Goal: Task Accomplishment & Management: Complete application form

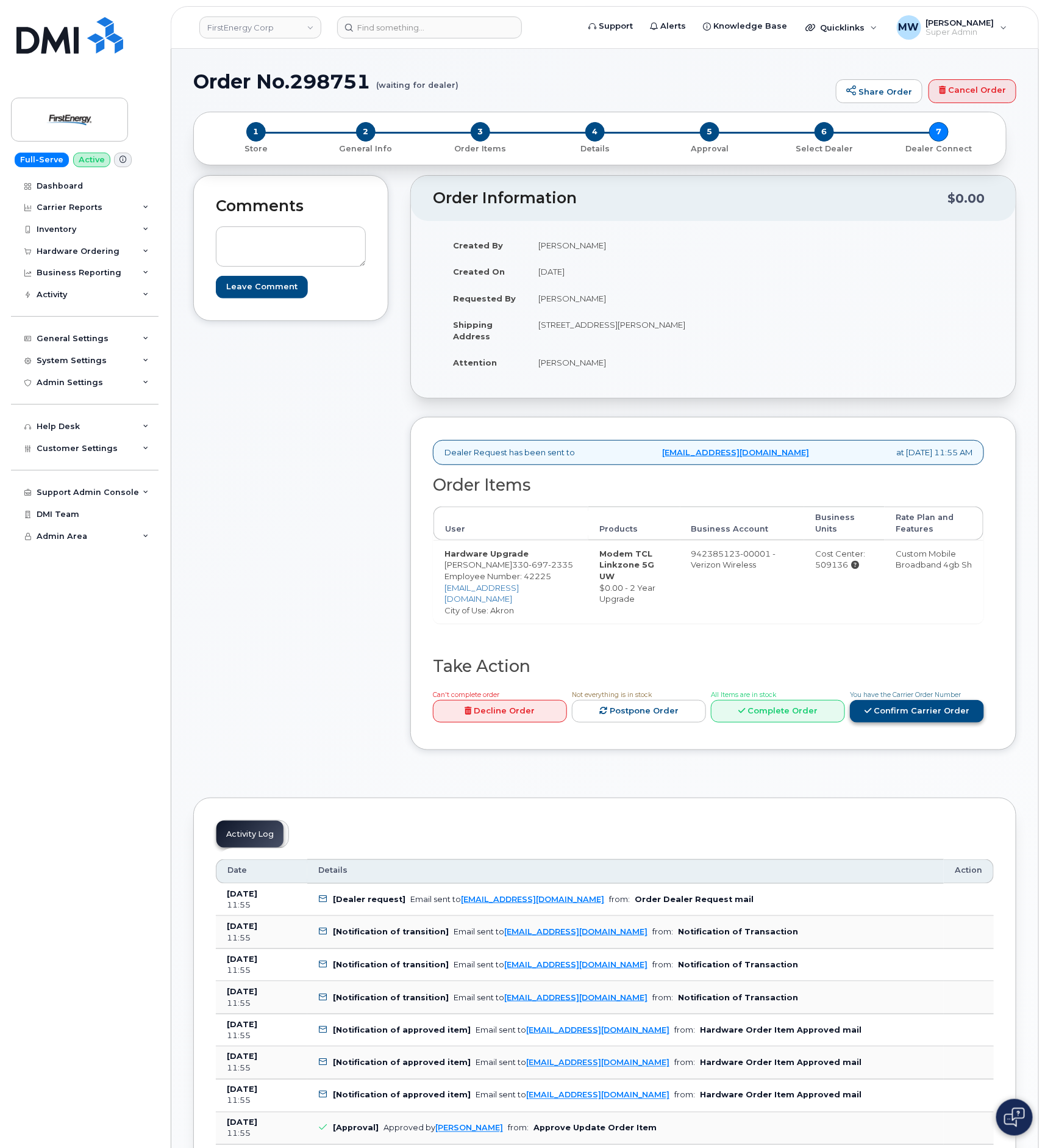
click at [882, 709] on link "Confirm Carrier Order" at bounding box center [917, 711] width 135 height 23
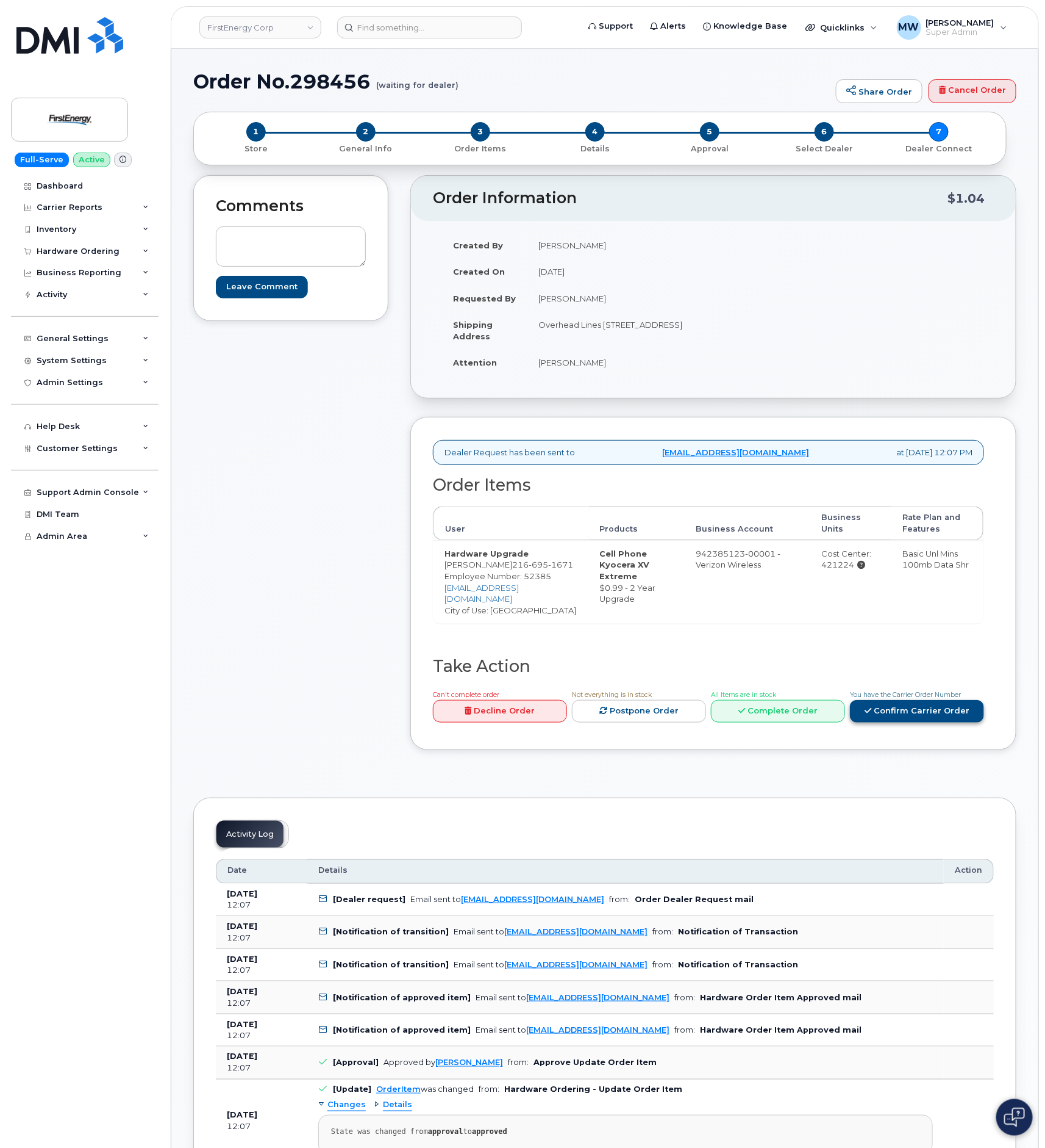
click at [956, 722] on link "Confirm Carrier Order" at bounding box center [917, 711] width 135 height 23
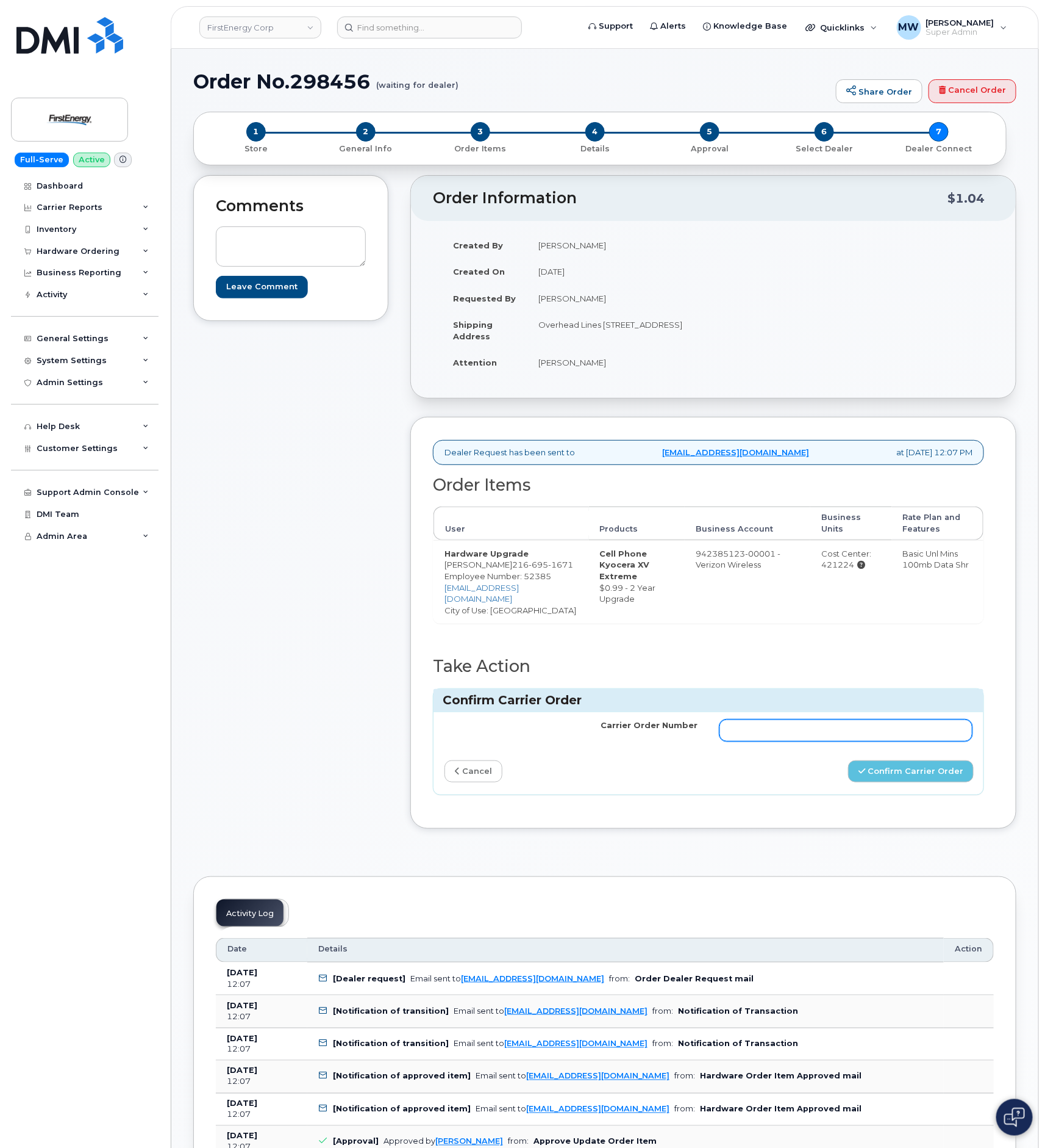
drag, startPoint x: 956, startPoint y: 726, endPoint x: 898, endPoint y: 738, distance: 59.2
click at [898, 738] on input "Carrier Order Number" at bounding box center [846, 730] width 253 height 22
paste input "MB1000498040118"
type input "MB1000498040118"
click at [926, 782] on button "Confirm Carrier Order" at bounding box center [910, 771] width 125 height 23
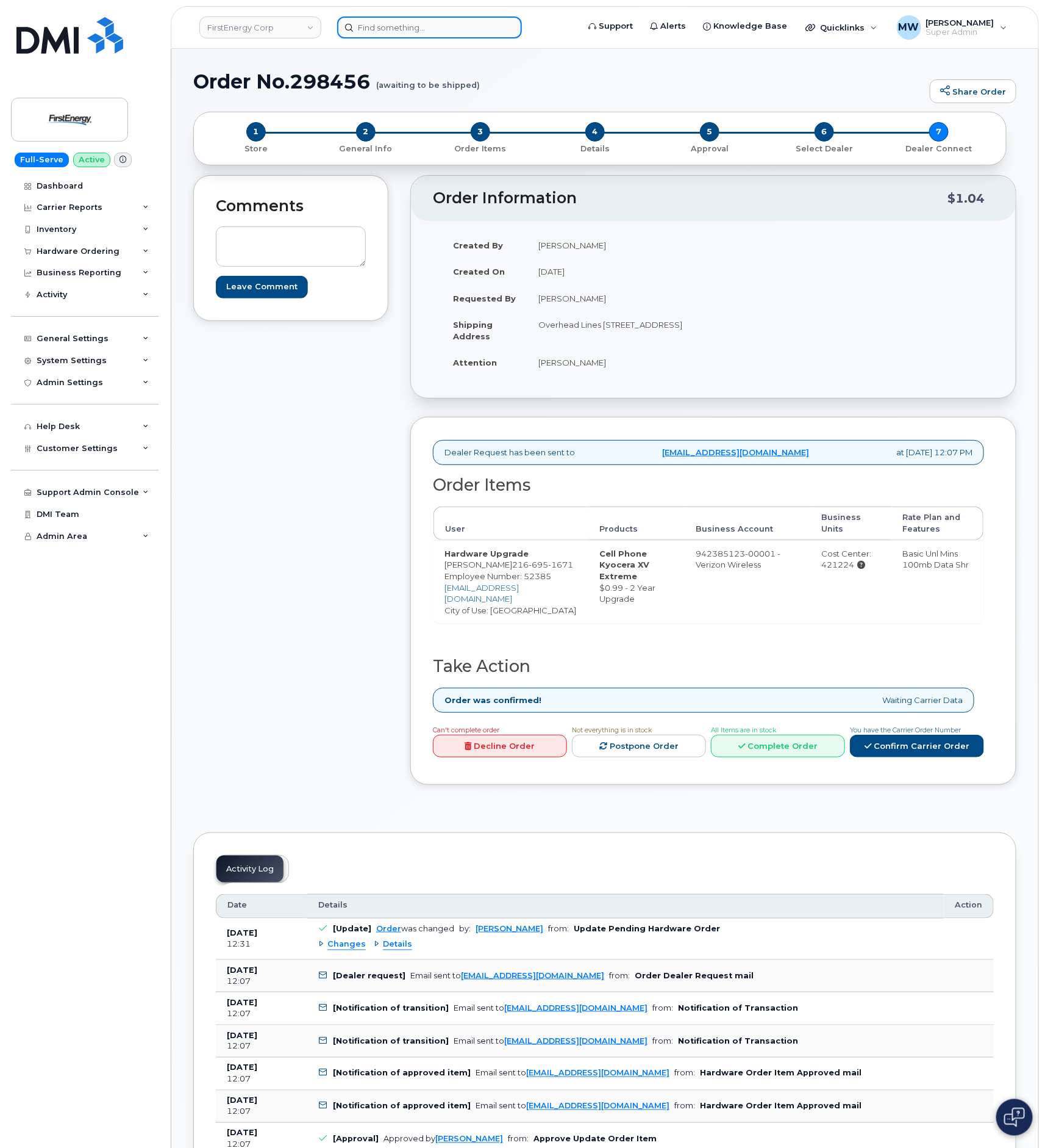
click at [425, 37] on input at bounding box center [430, 27] width 185 height 22
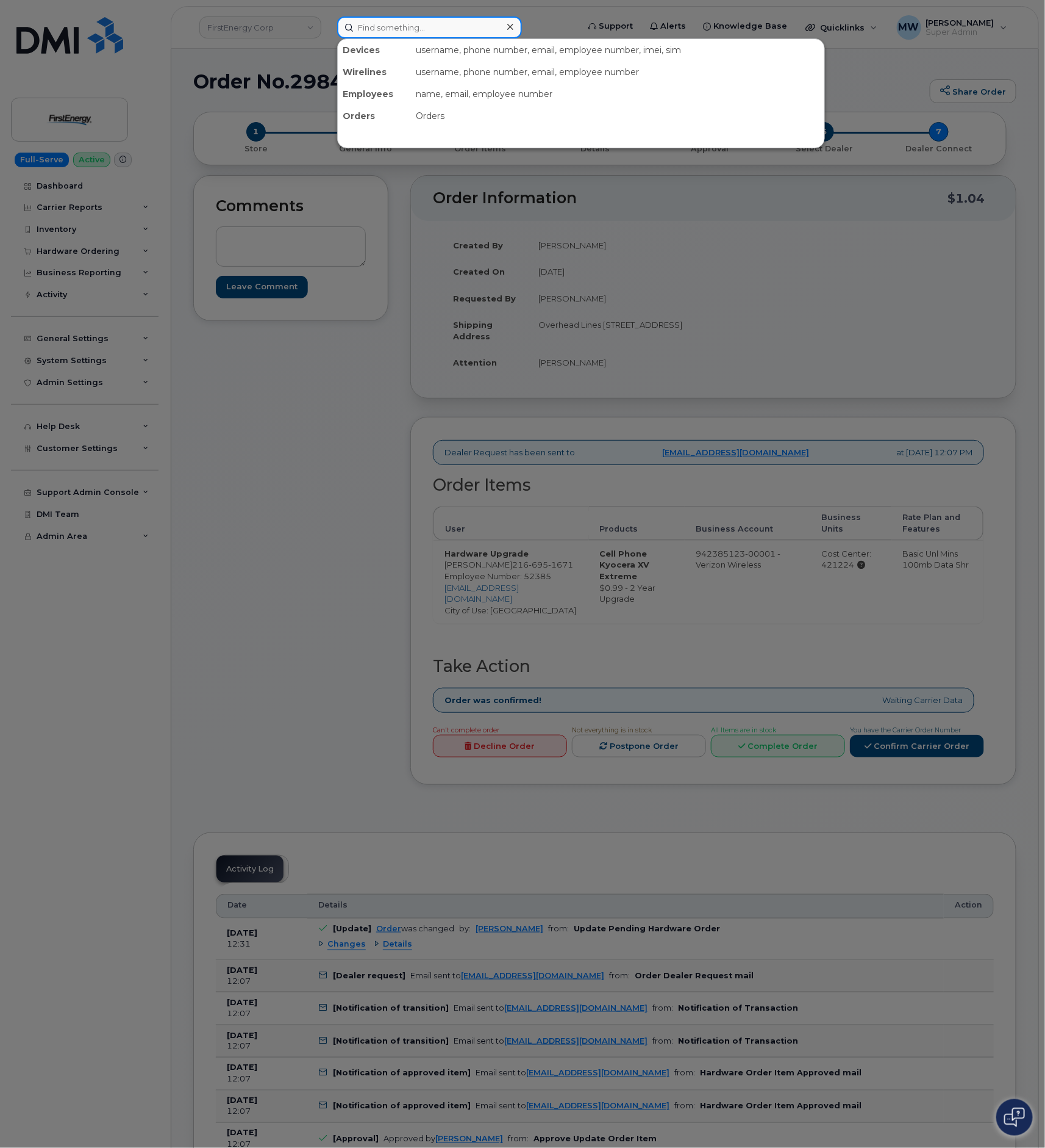
paste input "8644486807"
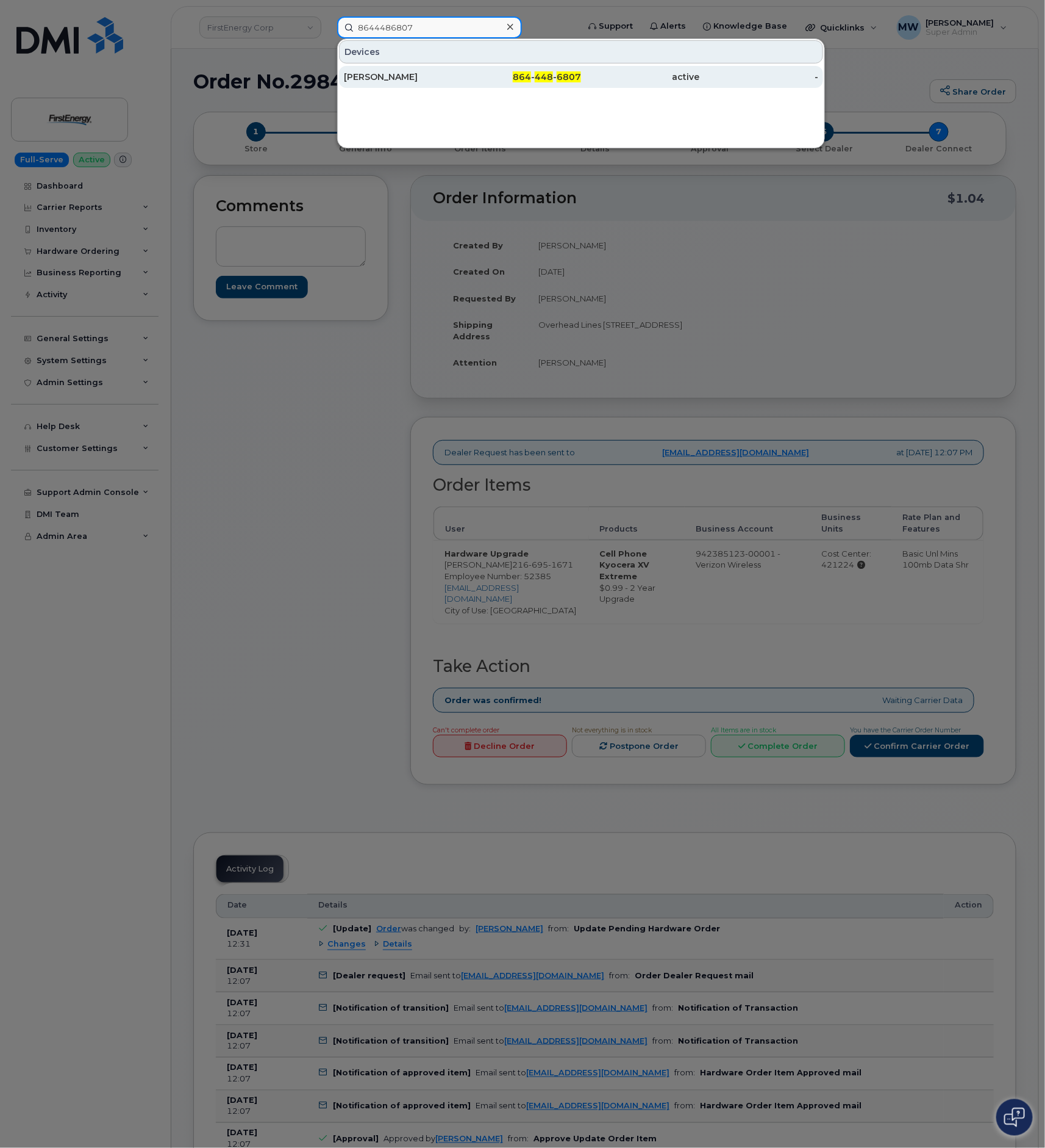
type input "8644486807"
click at [582, 75] on div "active" at bounding box center [641, 76] width 119 height 12
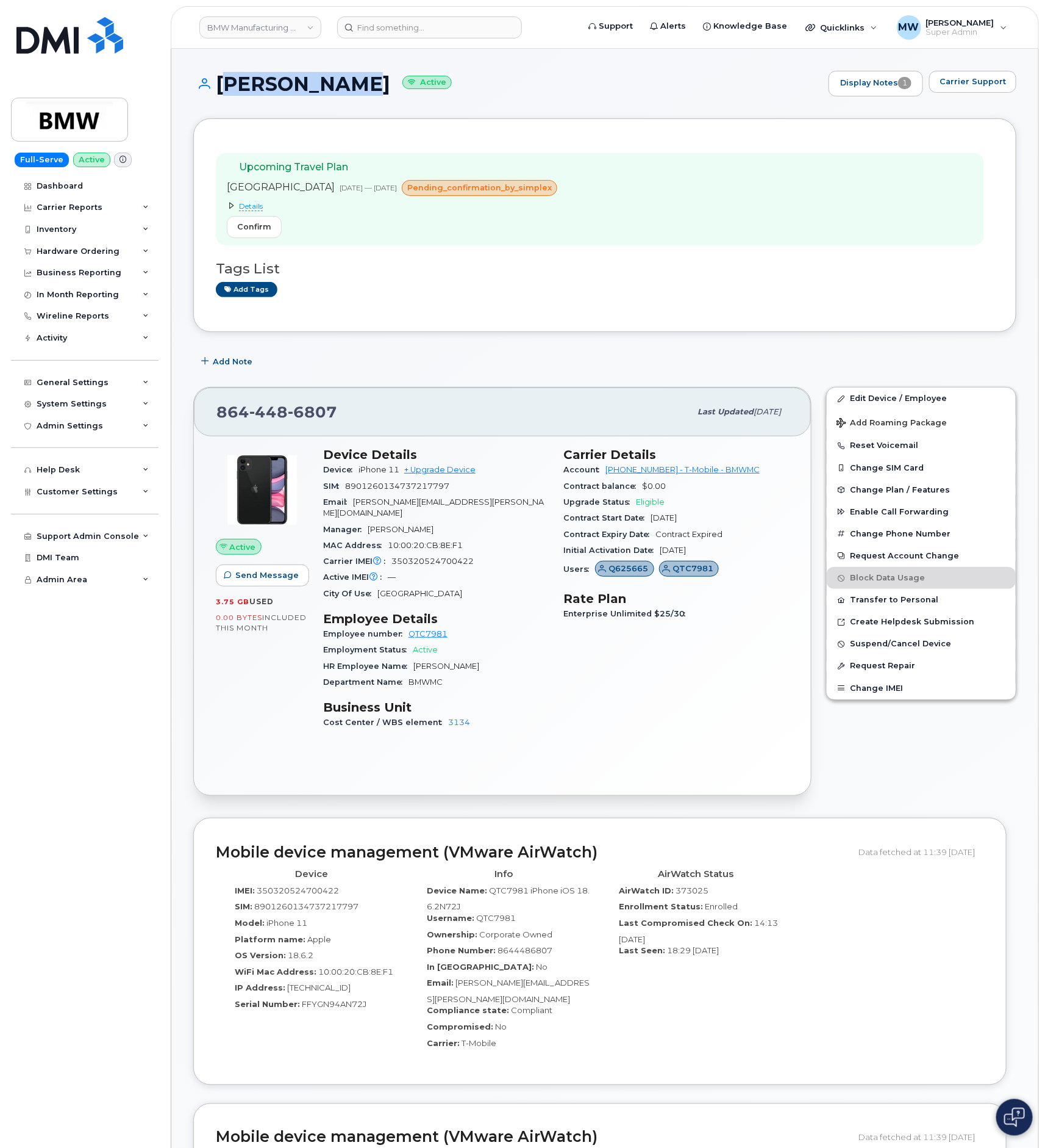
drag, startPoint x: 321, startPoint y: 86, endPoint x: 216, endPoint y: 93, distance: 105.2
click at [216, 93] on h1 "Eric Franks Active" at bounding box center [507, 83] width 629 height 21
copy h1 "Eric Franks"
drag, startPoint x: 602, startPoint y: 476, endPoint x: 652, endPoint y: 475, distance: 50.0
click at [652, 475] on div "Account 972523090 - T-Mobile - BMWMC" at bounding box center [676, 469] width 225 height 16
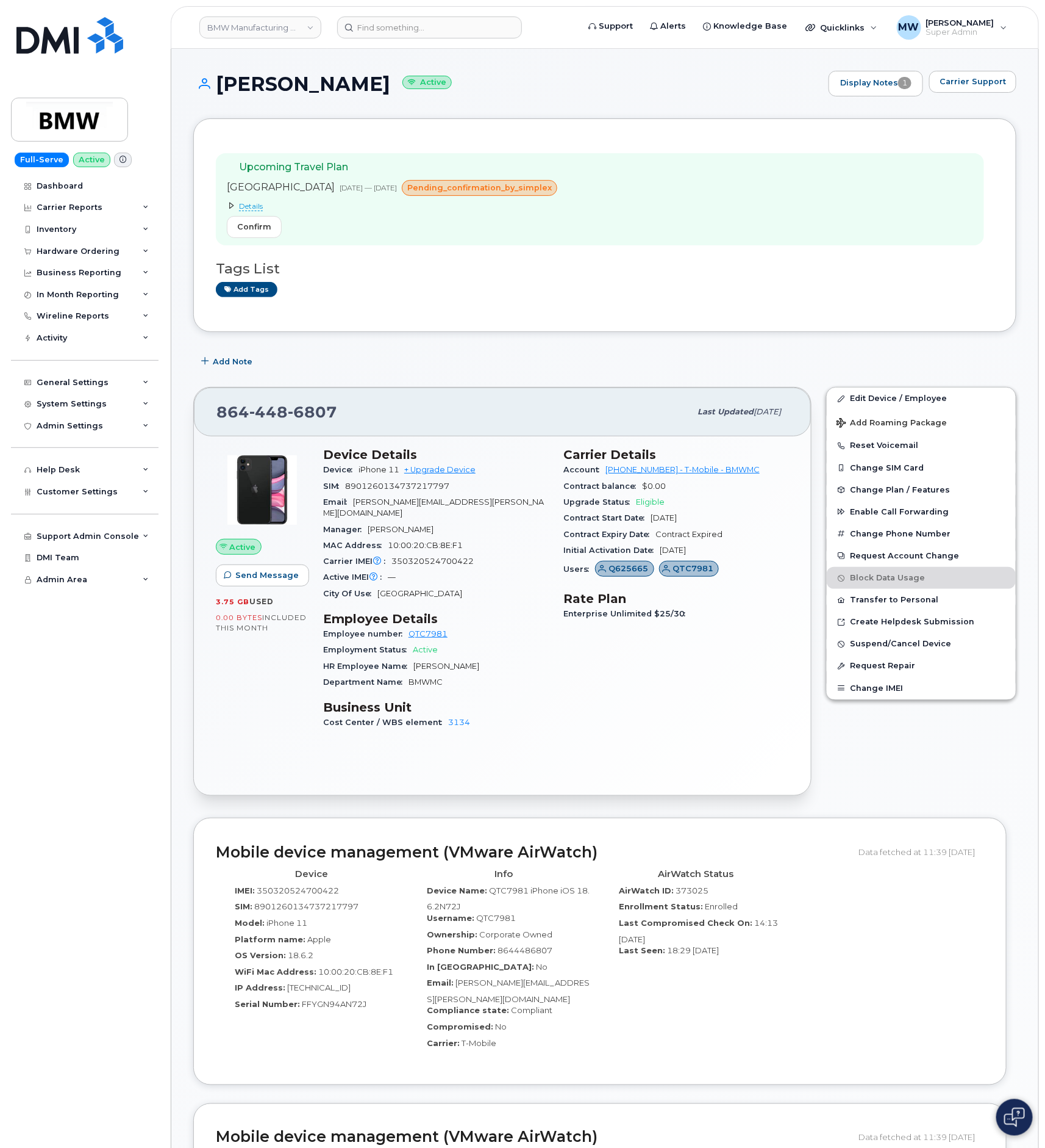
click at [595, 423] on div "864 448 6807" at bounding box center [452, 412] width 474 height 26
drag, startPoint x: 606, startPoint y: 467, endPoint x: 656, endPoint y: 475, distance: 50.6
click at [656, 475] on div "Account 972523090 - T-Mobile - BMWMC" at bounding box center [676, 469] width 225 height 16
copy link "972523090"
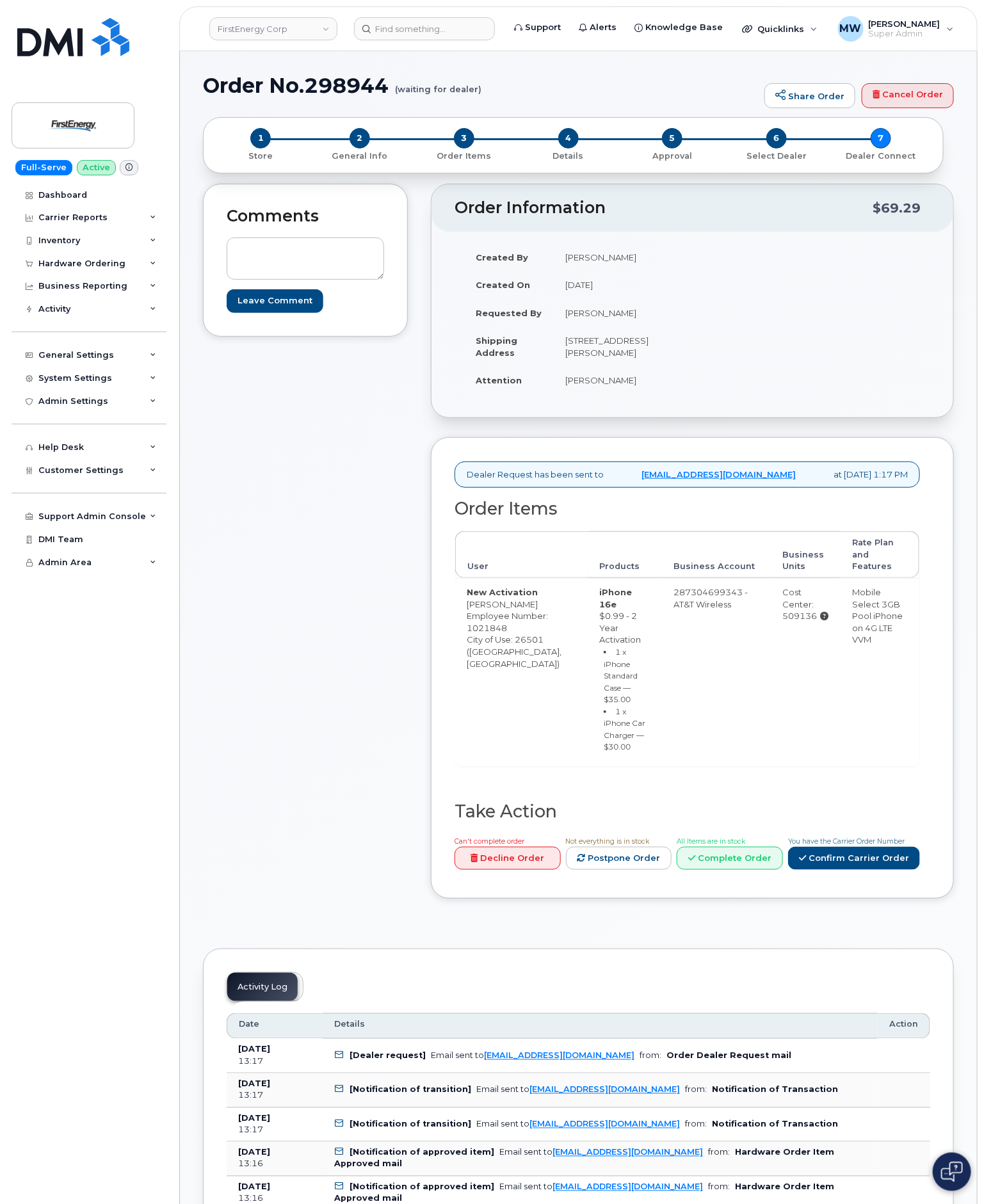
click at [497, 633] on span "Employee Number: 1021848" at bounding box center [506, 621] width 82 height 22
copy span "1021848"
click at [867, 847] on link "Confirm Carrier Order" at bounding box center [853, 858] width 132 height 24
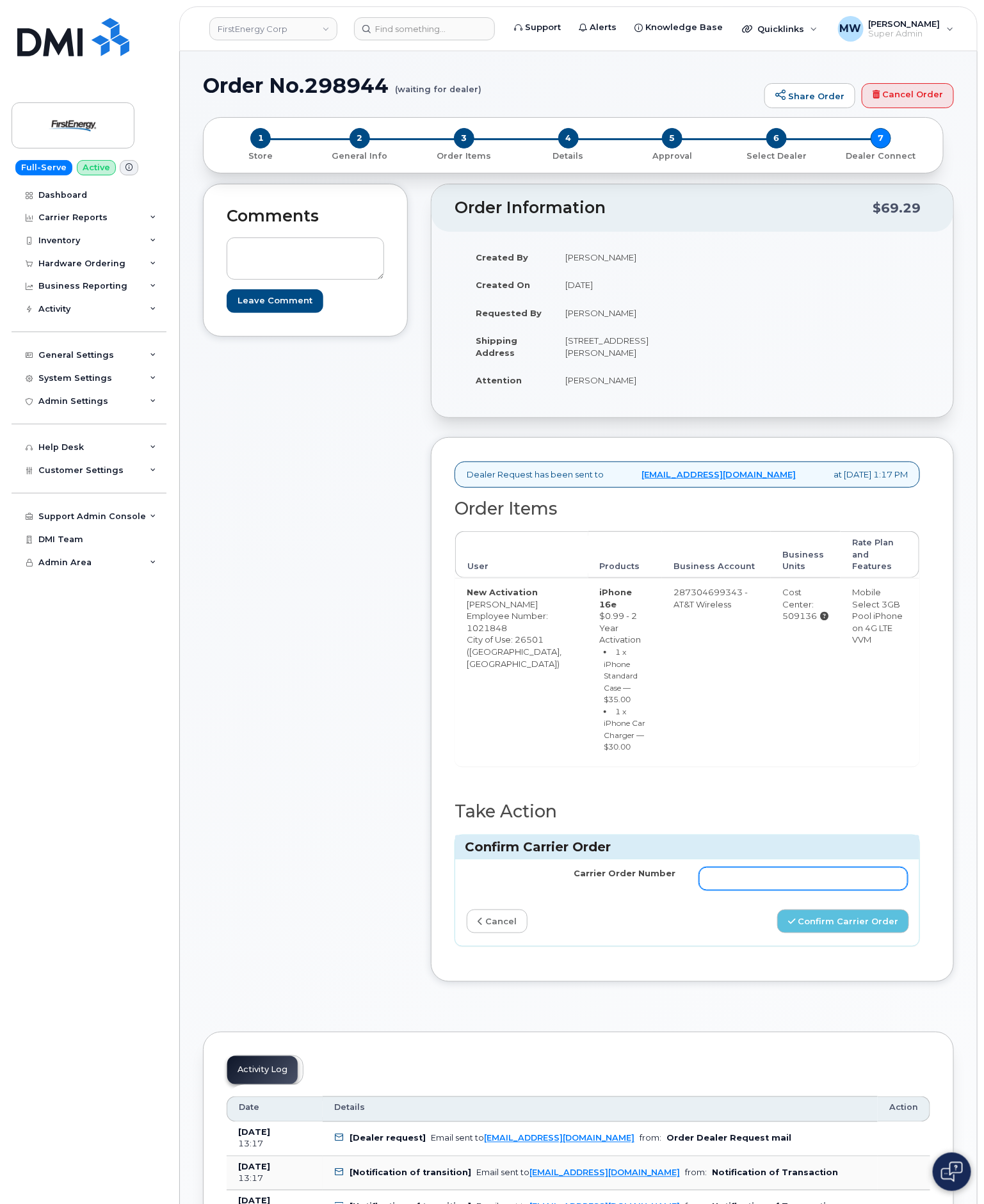
click at [826, 867] on input "Carrier Order Number" at bounding box center [803, 878] width 209 height 23
paste input "10-173352050487371"
type input "10-173352050487371"
click at [849, 909] on button "Confirm Carrier Order" at bounding box center [842, 921] width 132 height 24
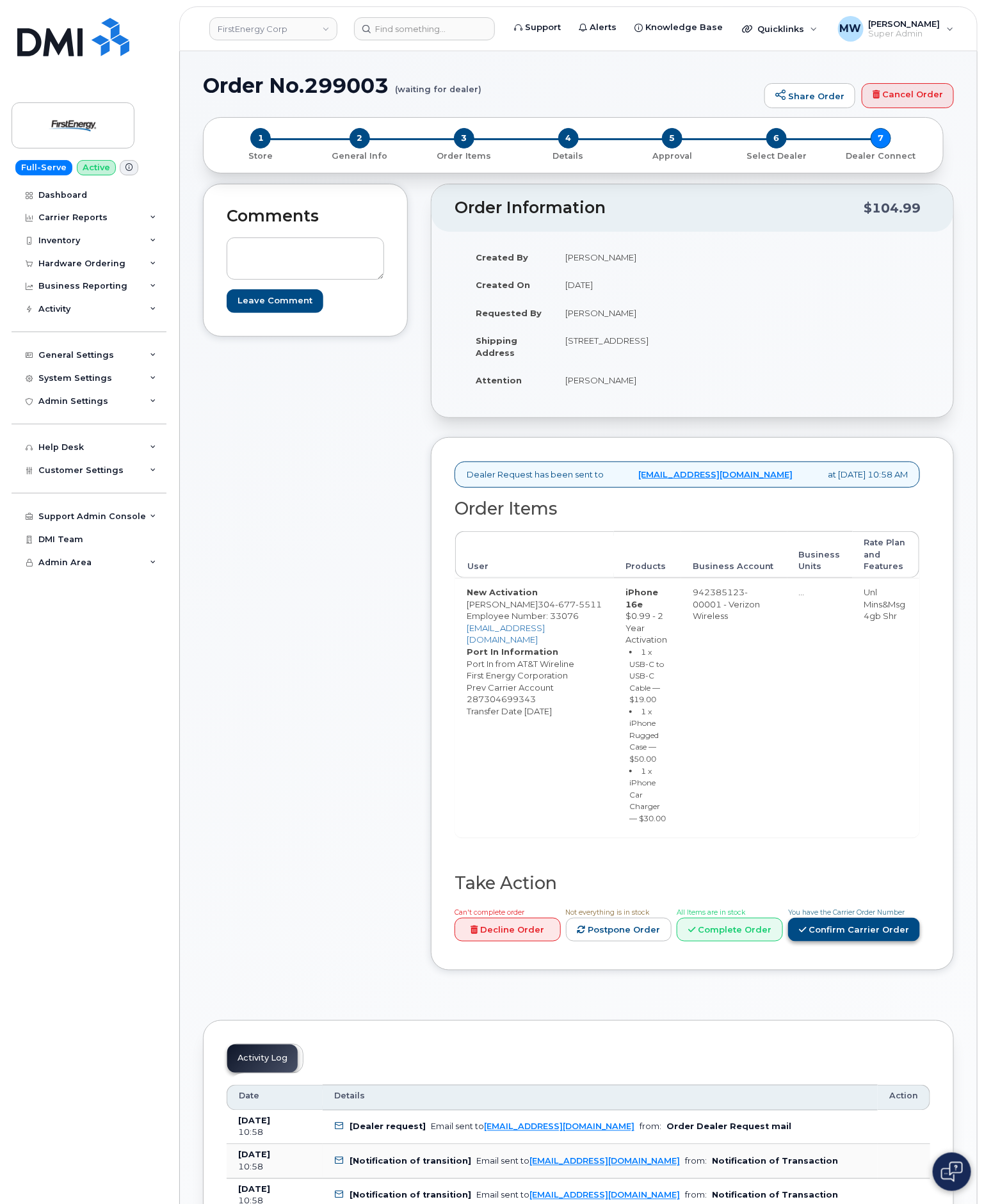
click at [876, 918] on link "Confirm Carrier Order" at bounding box center [853, 929] width 132 height 24
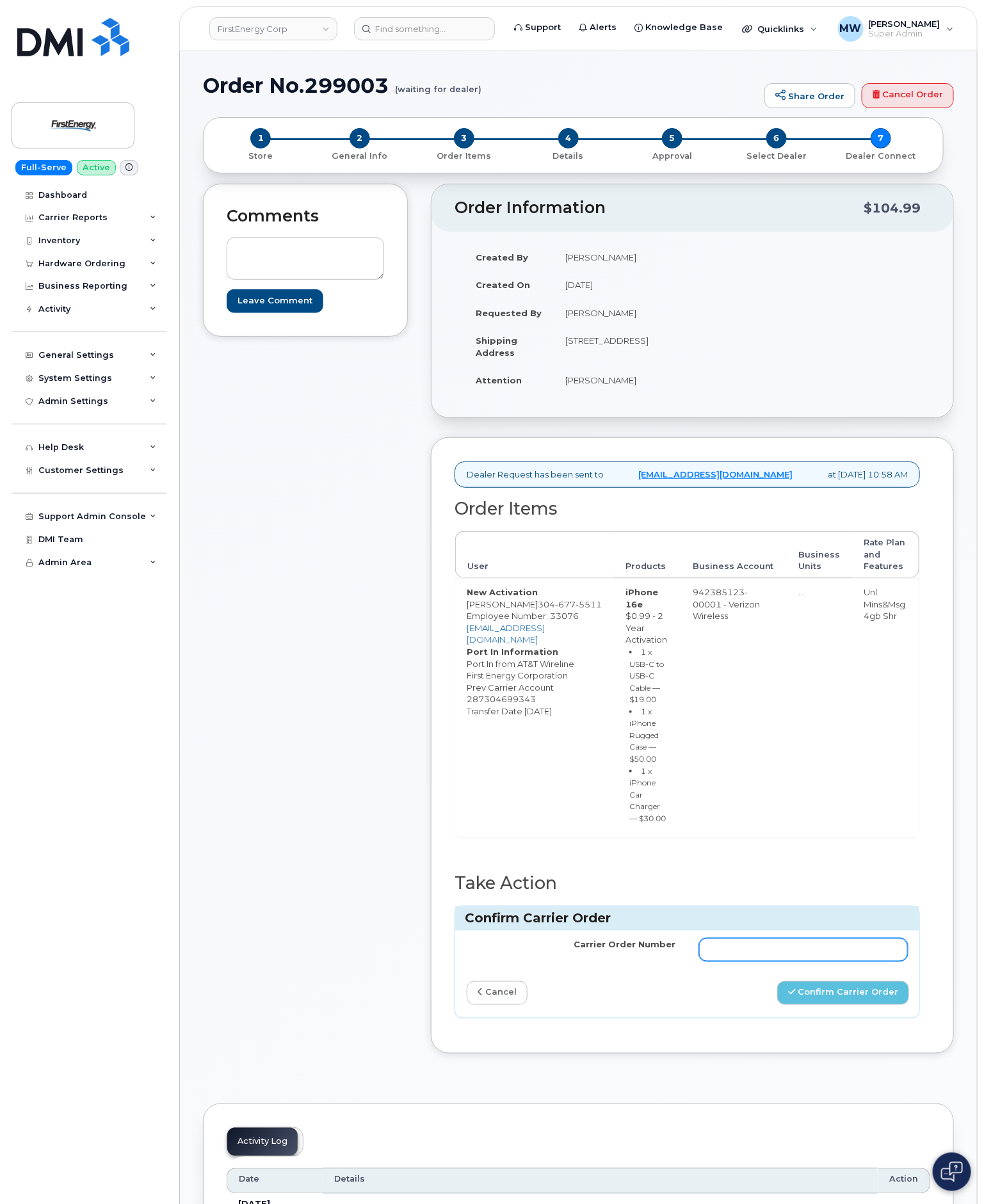
click at [793, 938] on input "Carrier Order Number" at bounding box center [803, 949] width 209 height 23
paste input "MB1000498054294"
type input "MB1000498054294"
click at [823, 981] on button "Confirm Carrier Order" at bounding box center [842, 993] width 132 height 24
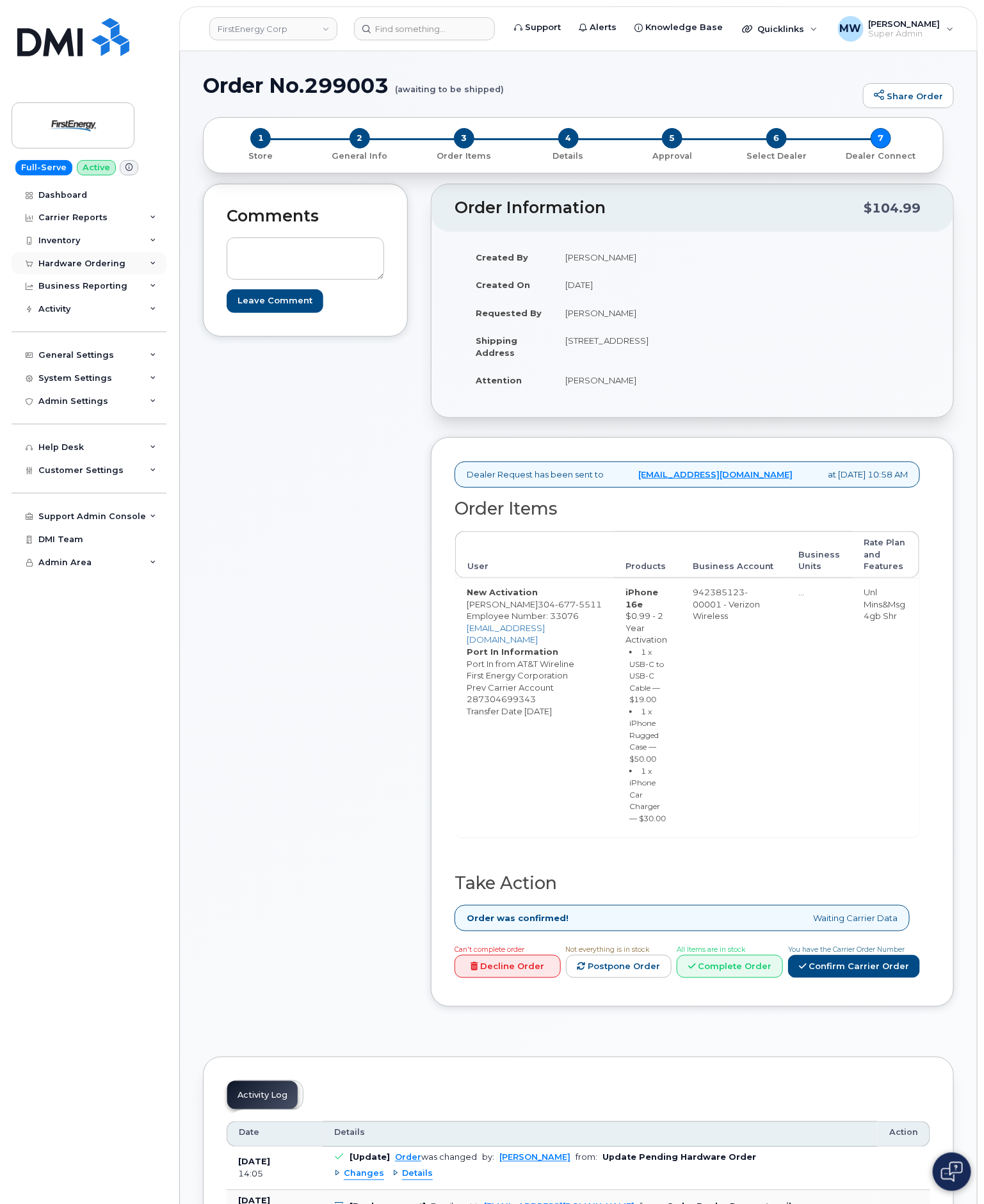
click at [91, 261] on div "Hardware Ordering" at bounding box center [82, 263] width 87 height 11
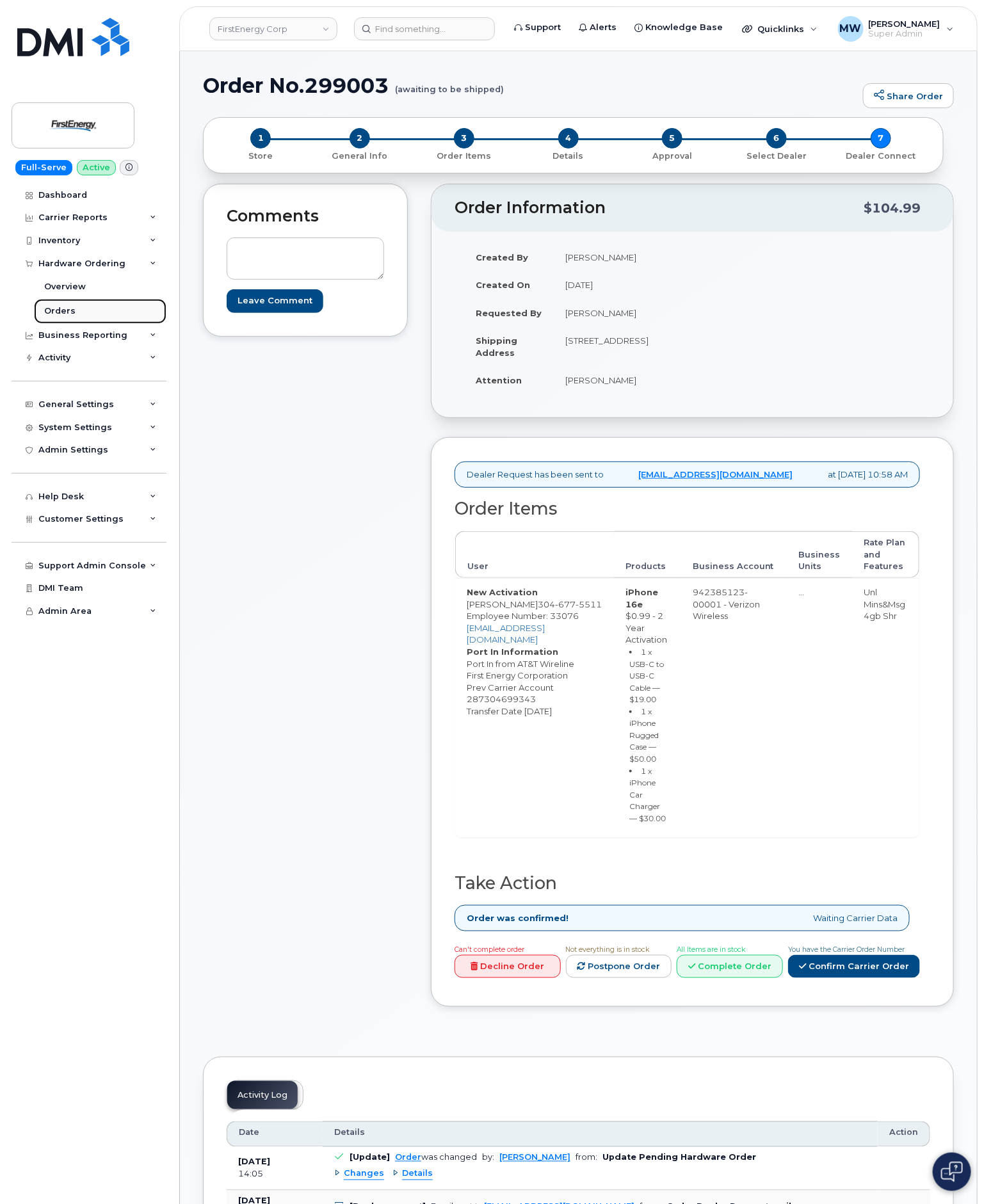
click at [100, 307] on link "Orders" at bounding box center [100, 310] width 133 height 24
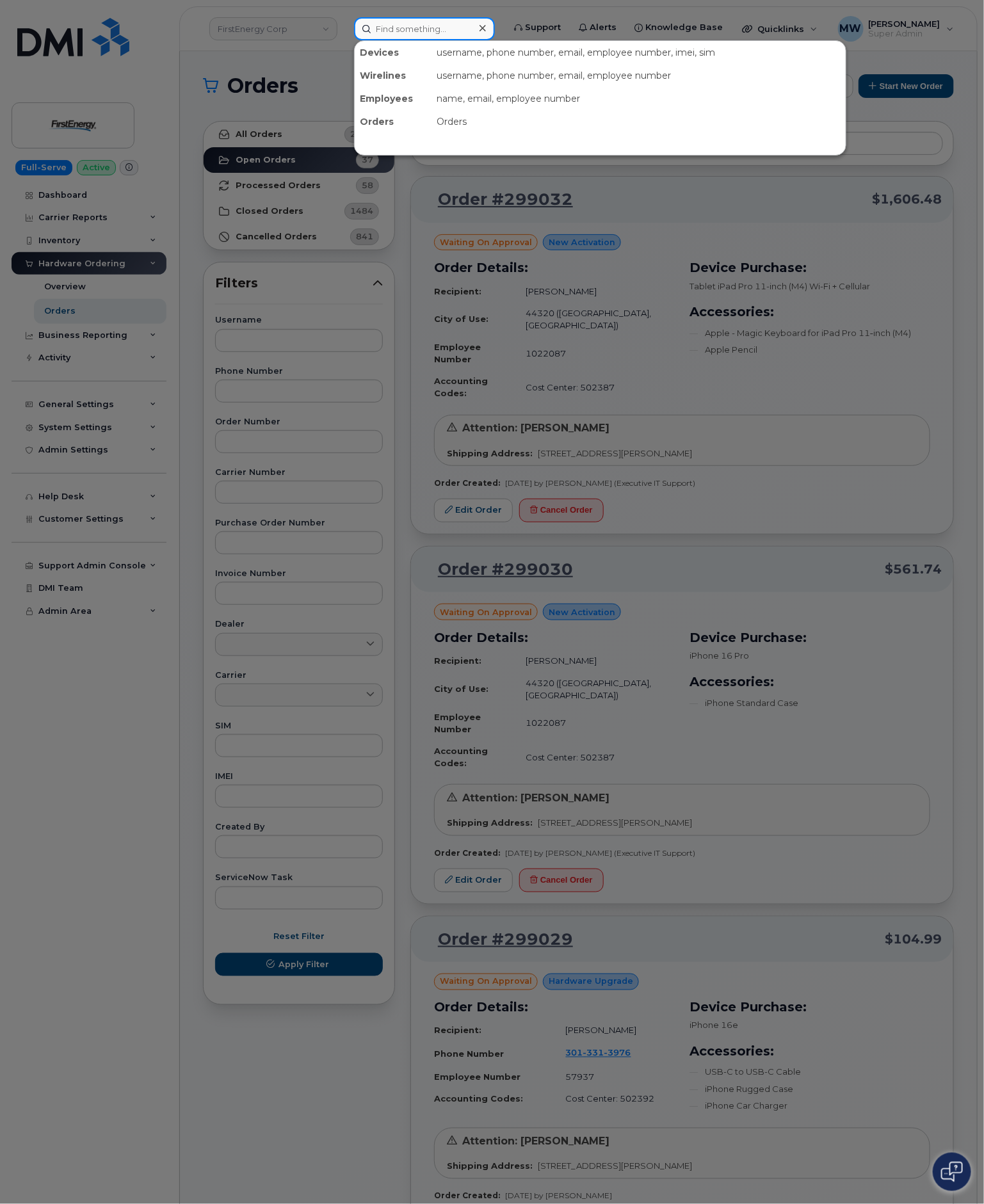
click at [419, 17] on input at bounding box center [424, 29] width 141 height 23
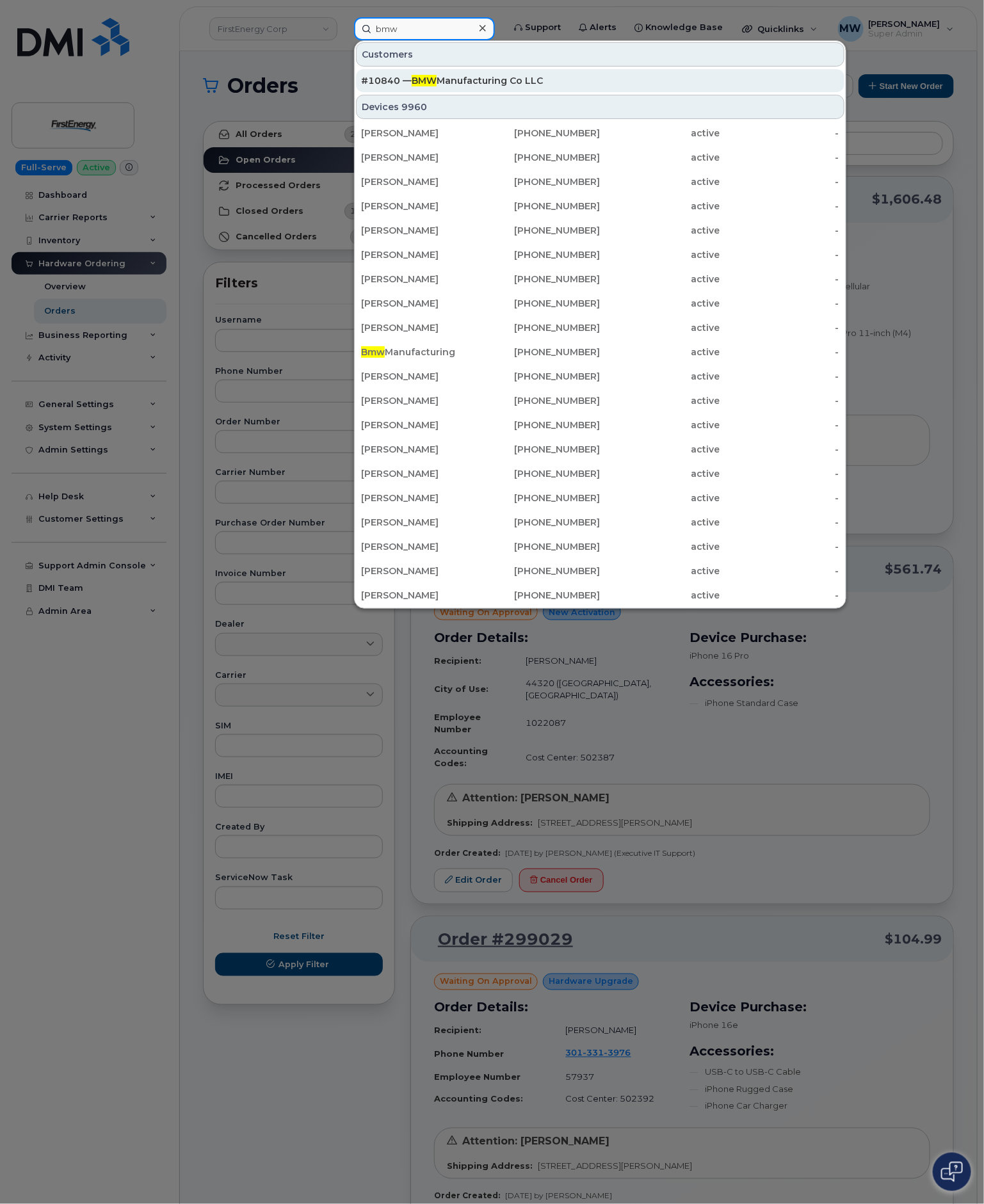
type input "bmw"
click at [436, 76] on div "#10840 — BMW Manufacturing Co LLC" at bounding box center [600, 80] width 478 height 12
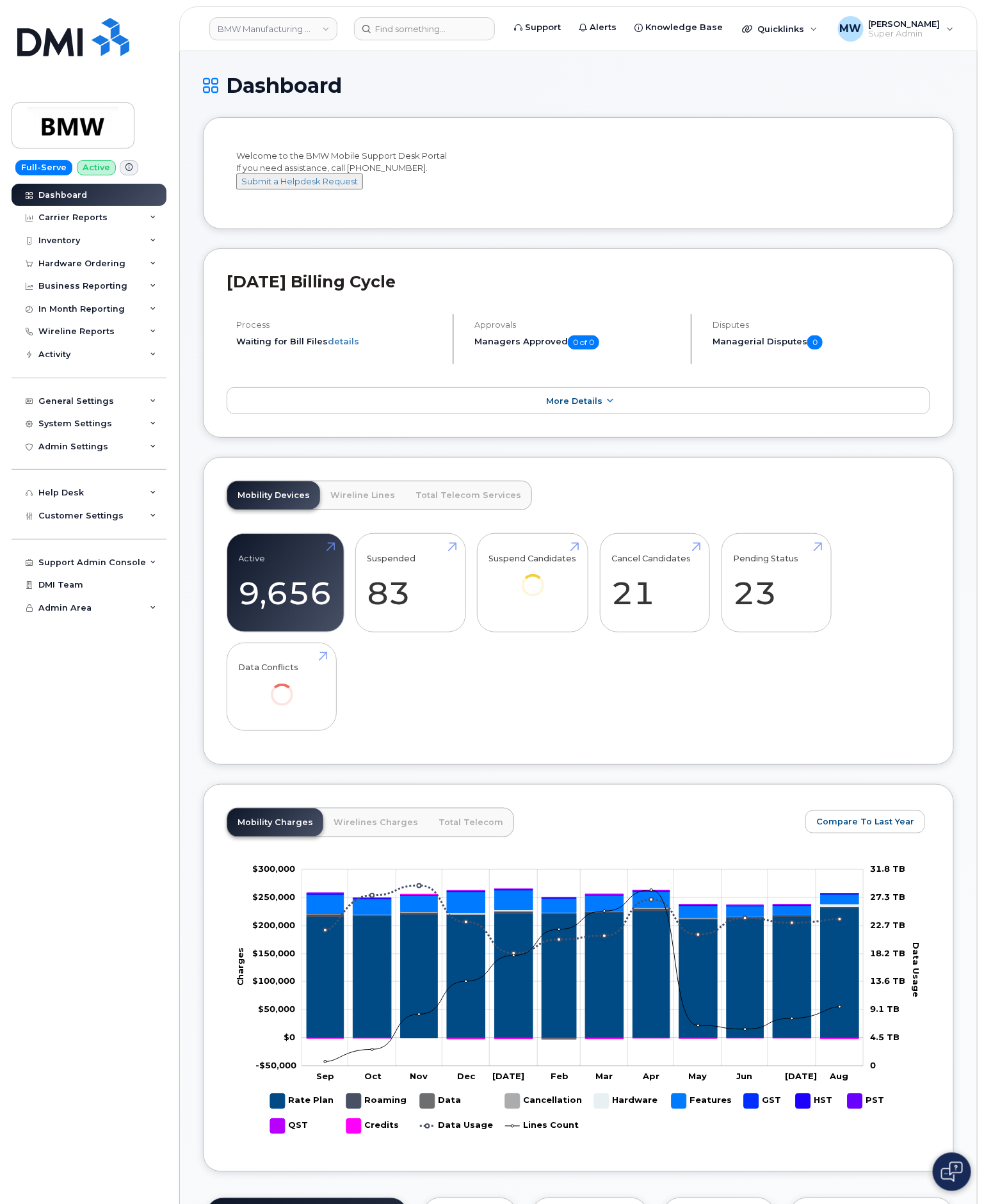
drag, startPoint x: 63, startPoint y: 267, endPoint x: 83, endPoint y: 281, distance: 24.4
click at [63, 267] on div "Hardware Ordering" at bounding box center [82, 263] width 87 height 11
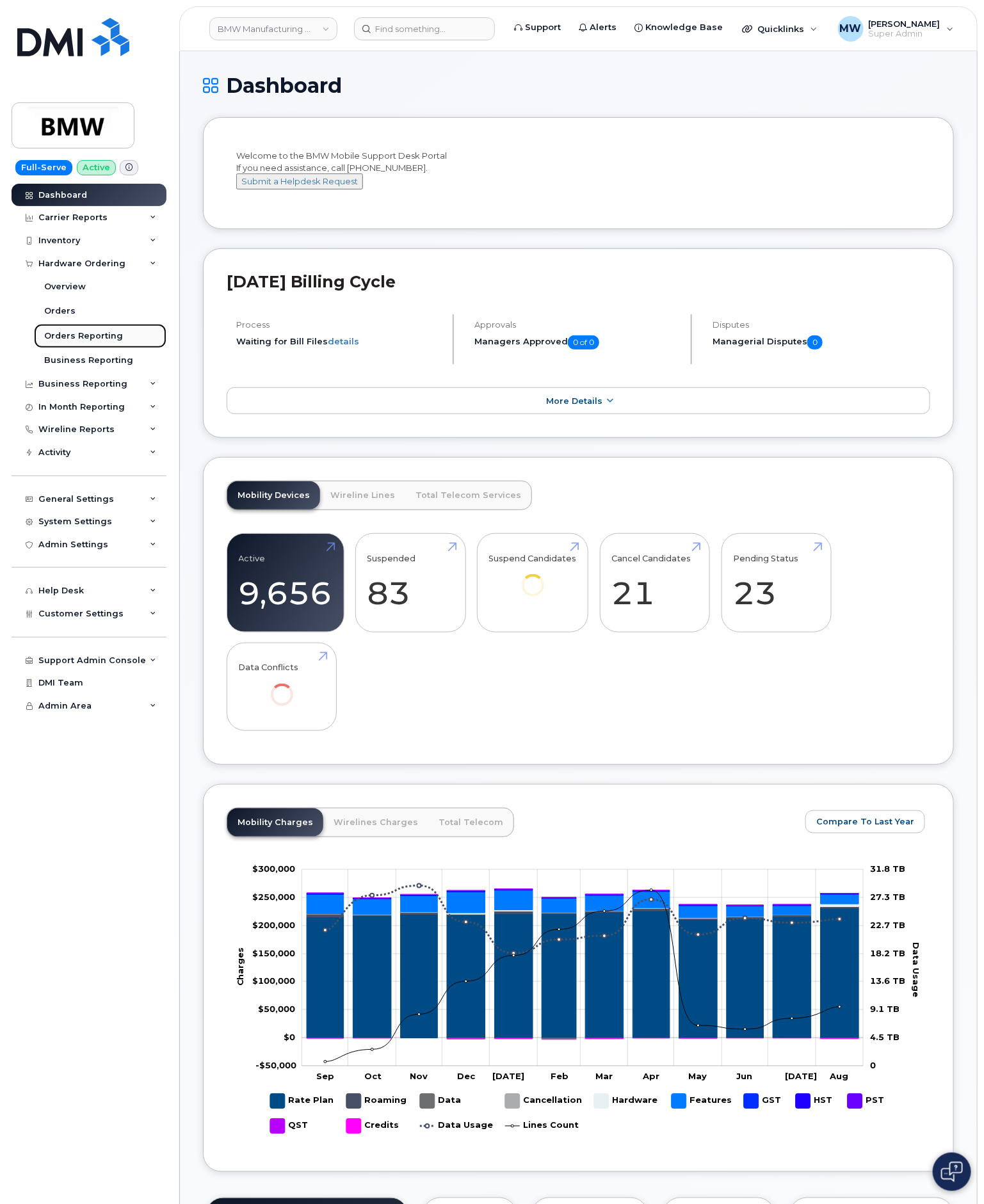
click at [101, 338] on div "Orders Reporting" at bounding box center [84, 336] width 79 height 12
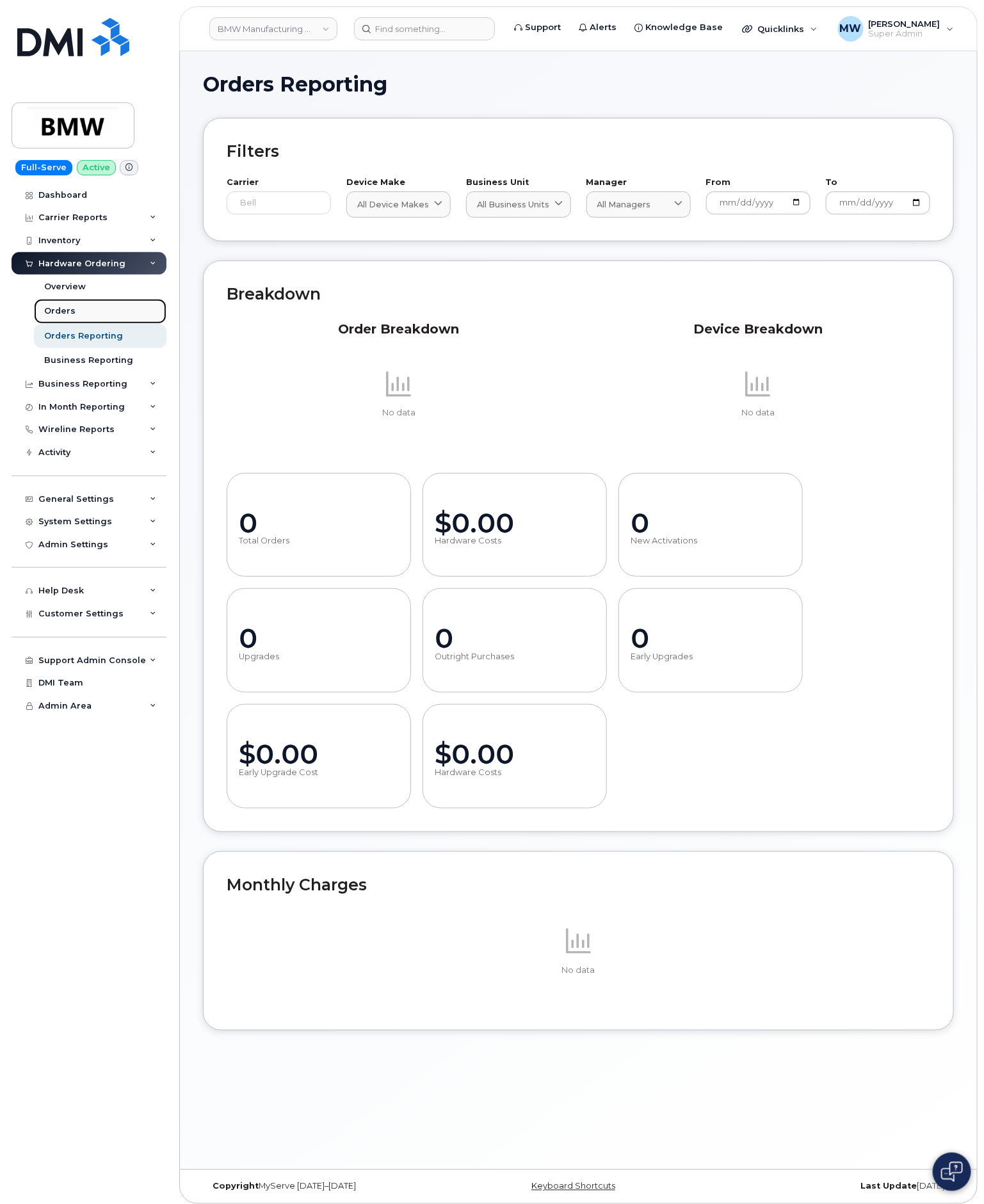
drag, startPoint x: 56, startPoint y: 309, endPoint x: 64, endPoint y: 309, distance: 8.0
click at [56, 309] on div "Orders" at bounding box center [60, 311] width 32 height 12
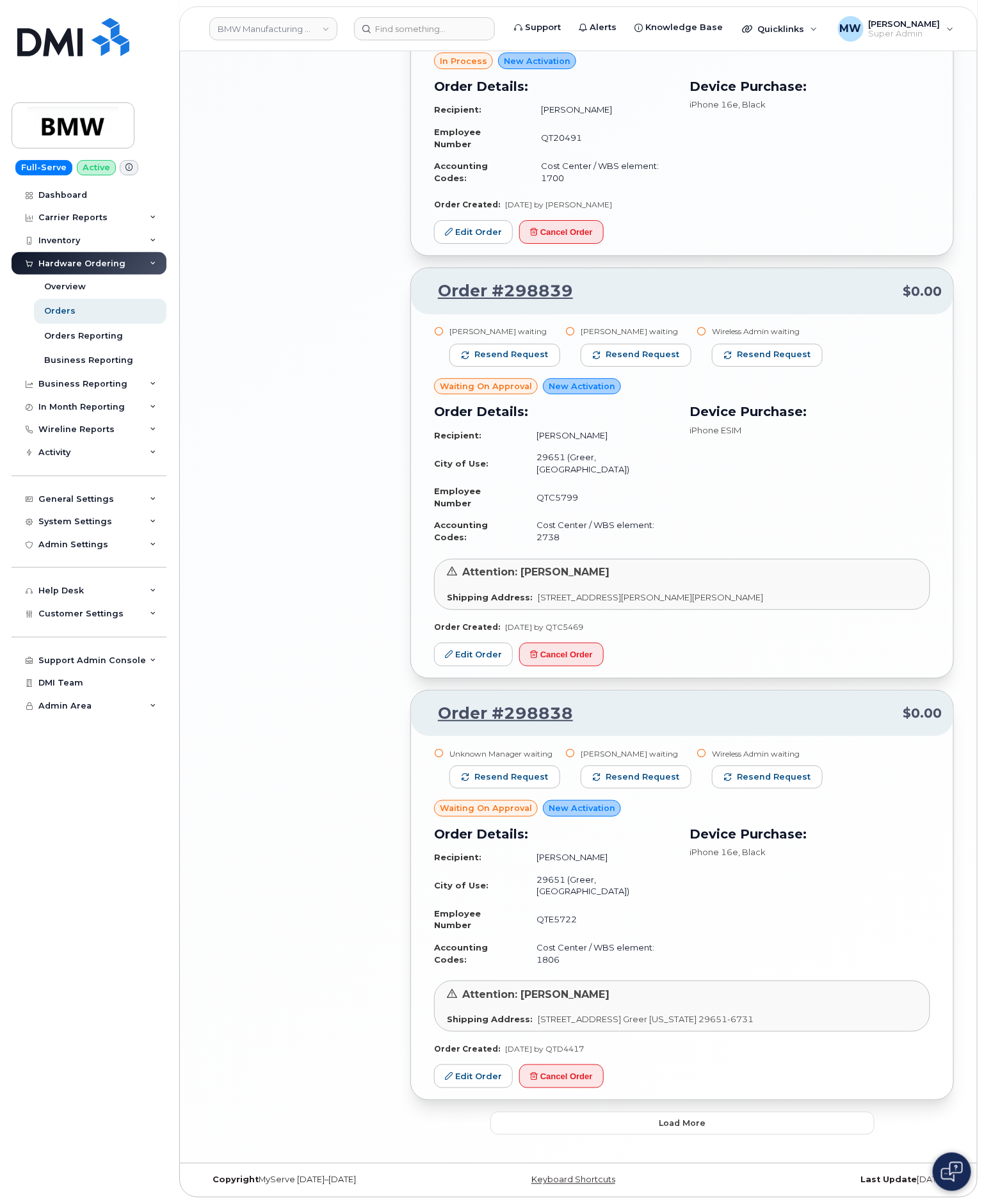
scroll to position [1846, 0]
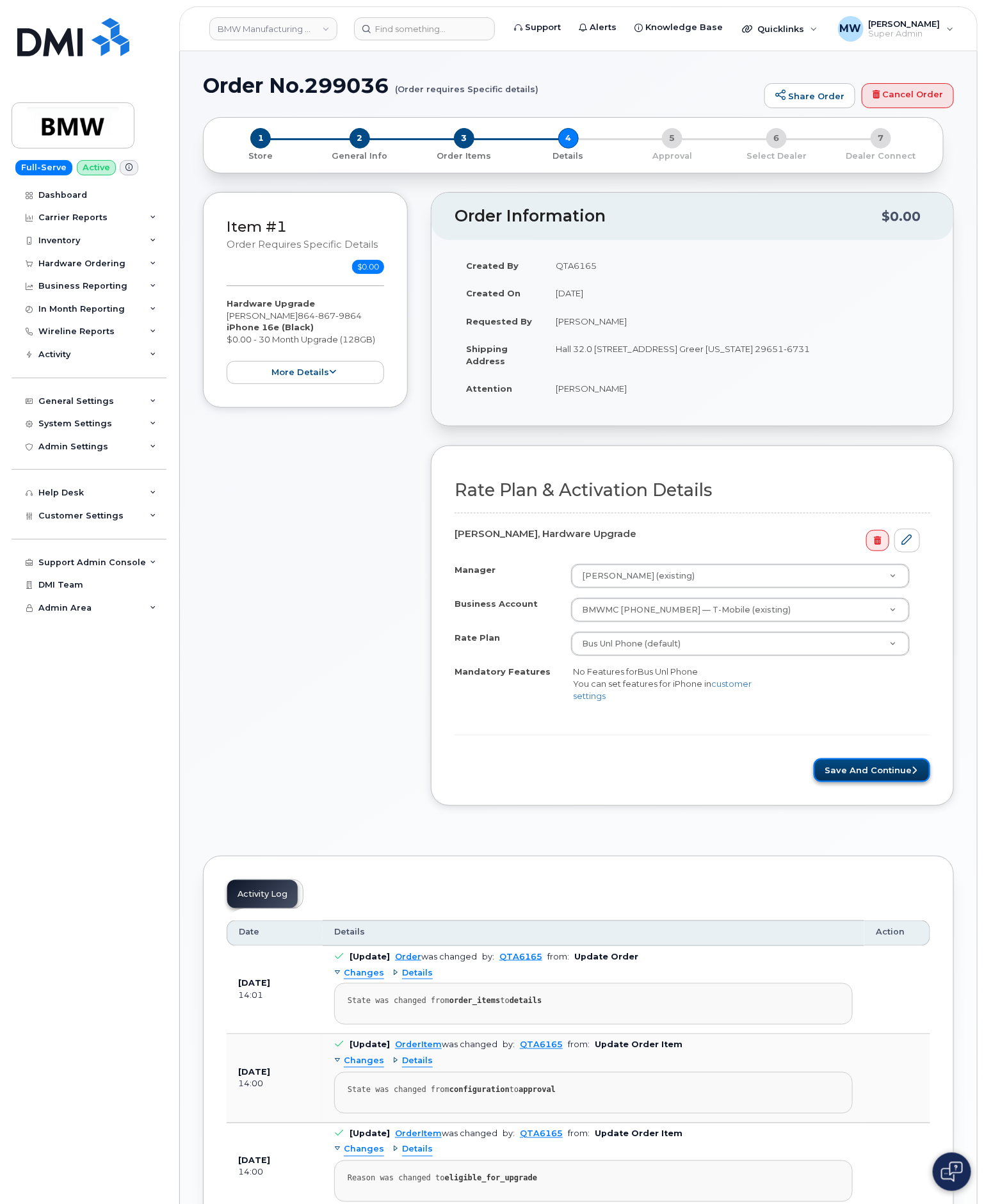
click at [836, 775] on button "Save and Continue" at bounding box center [871, 770] width 116 height 24
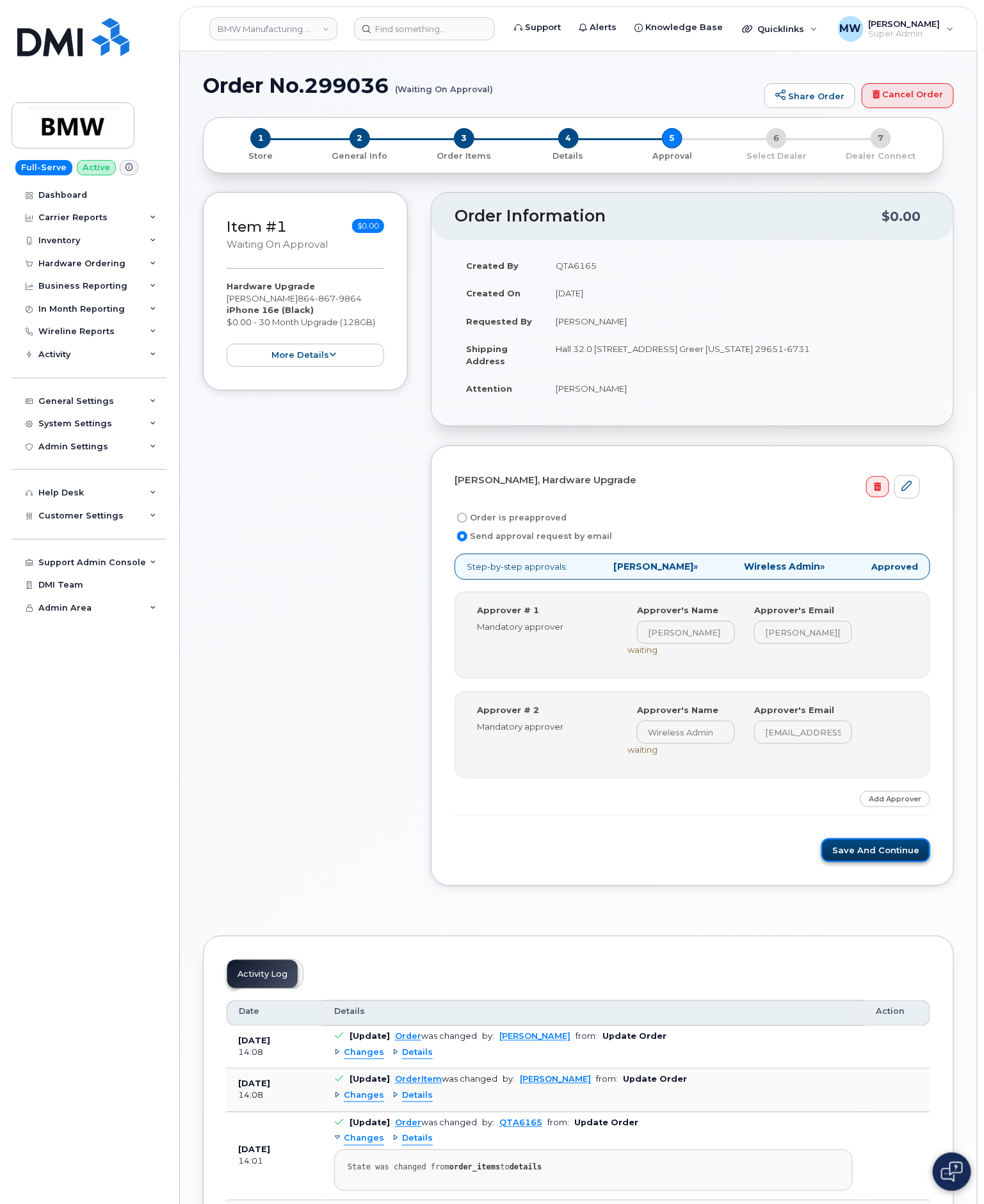
click at [851, 860] on button "Save and Continue" at bounding box center [874, 849] width 109 height 24
